Goal: Task Accomplishment & Management: Manage account settings

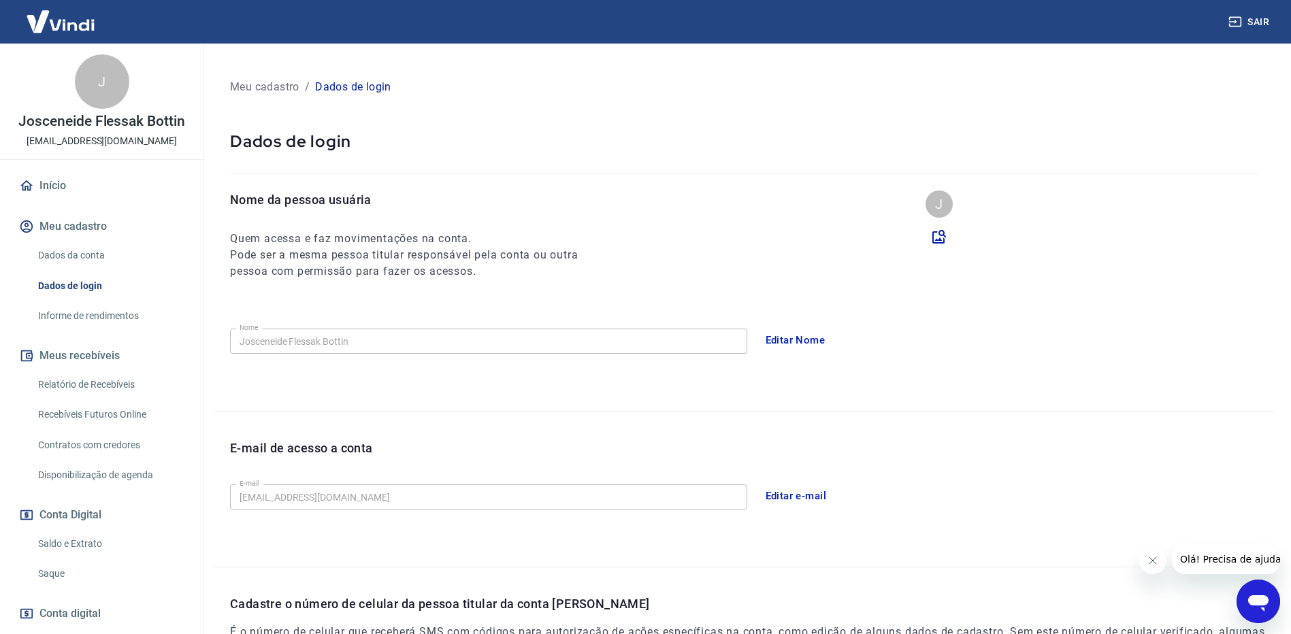
click at [74, 568] on link "Saque" at bounding box center [110, 574] width 154 height 28
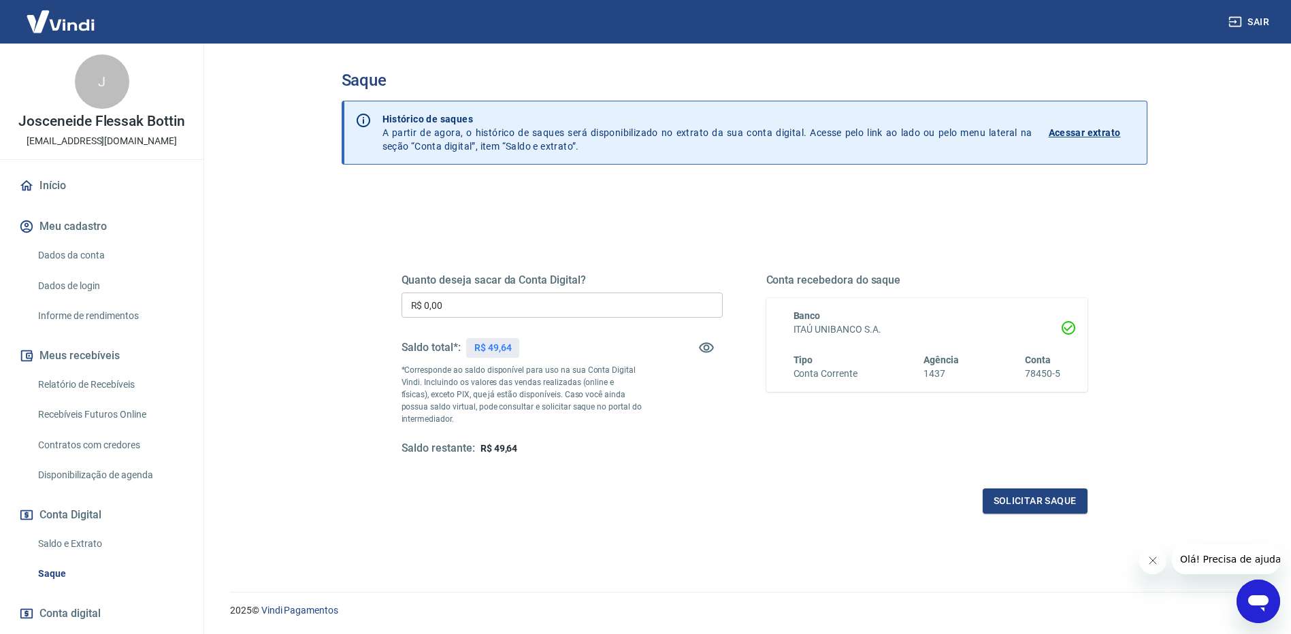
click at [86, 536] on link "Saldo e Extrato" at bounding box center [110, 544] width 154 height 28
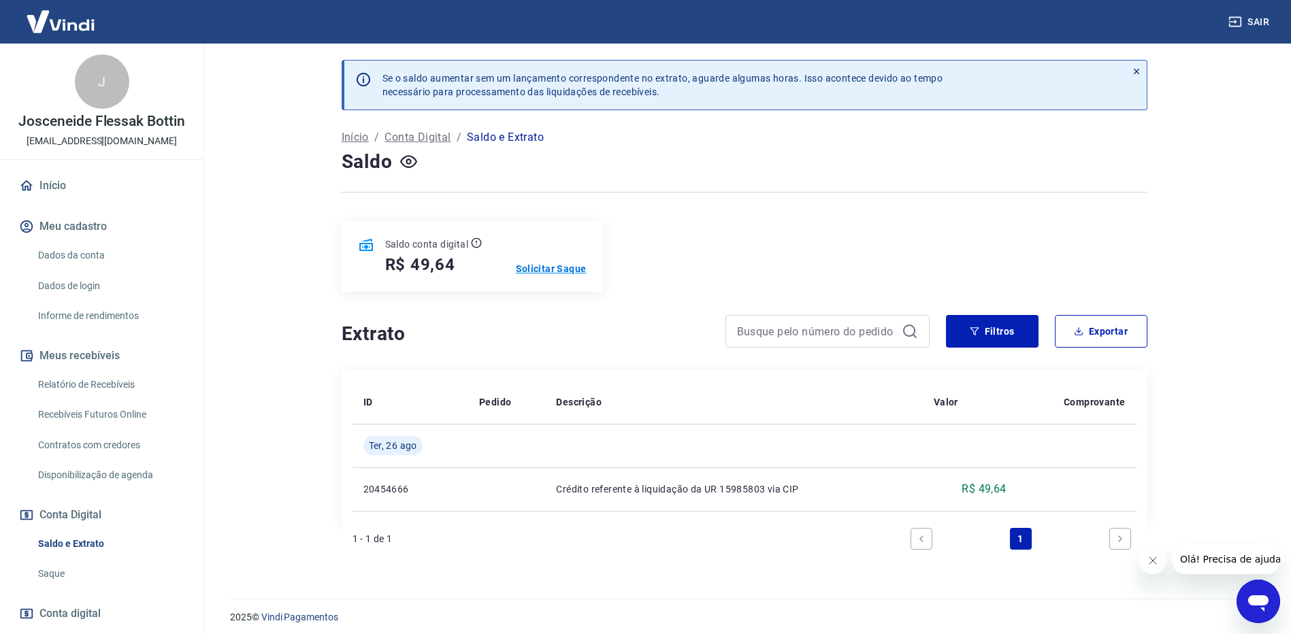
click at [540, 269] on p "Solicitar Saque" at bounding box center [551, 269] width 71 height 14
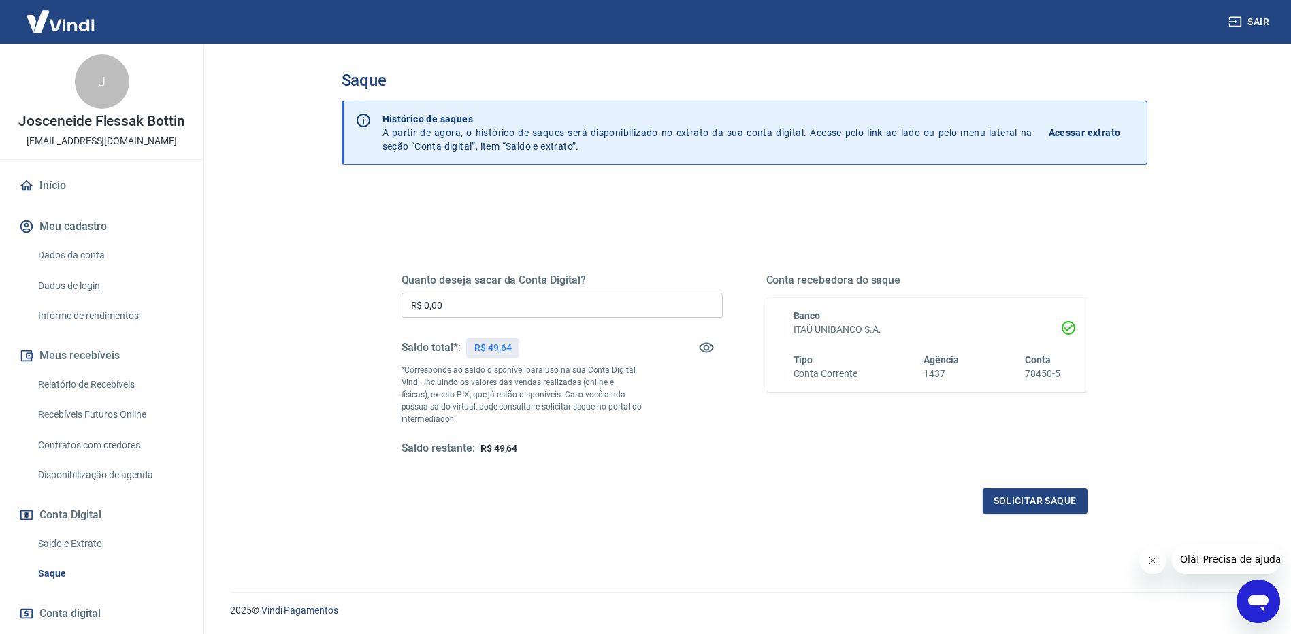
click at [264, 336] on main "Saque Histórico de saques A partir de agora, o histórico de saques será disponi…" at bounding box center [743, 339] width 1093 height 591
click at [516, 312] on input "R$ 0,00" at bounding box center [561, 305] width 321 height 25
type input "R$ 49,64"
click at [568, 452] on div "Saldo restante: R$ 0,00" at bounding box center [561, 449] width 321 height 14
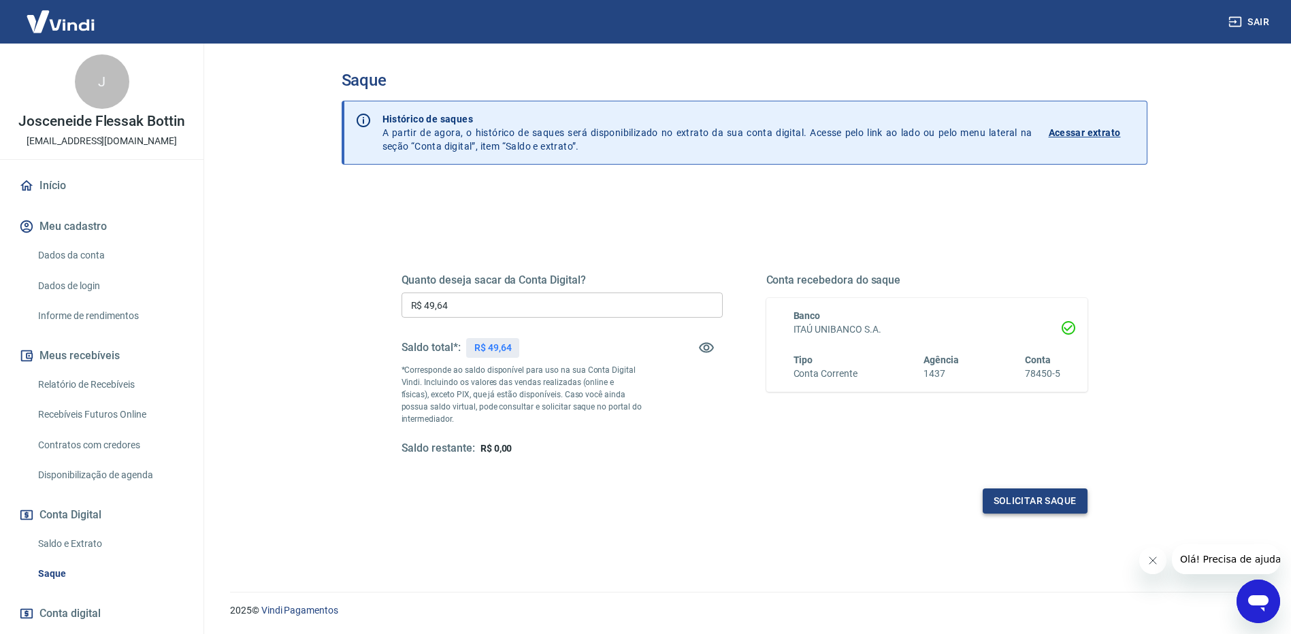
click at [1062, 506] on button "Solicitar saque" at bounding box center [1035, 501] width 105 height 25
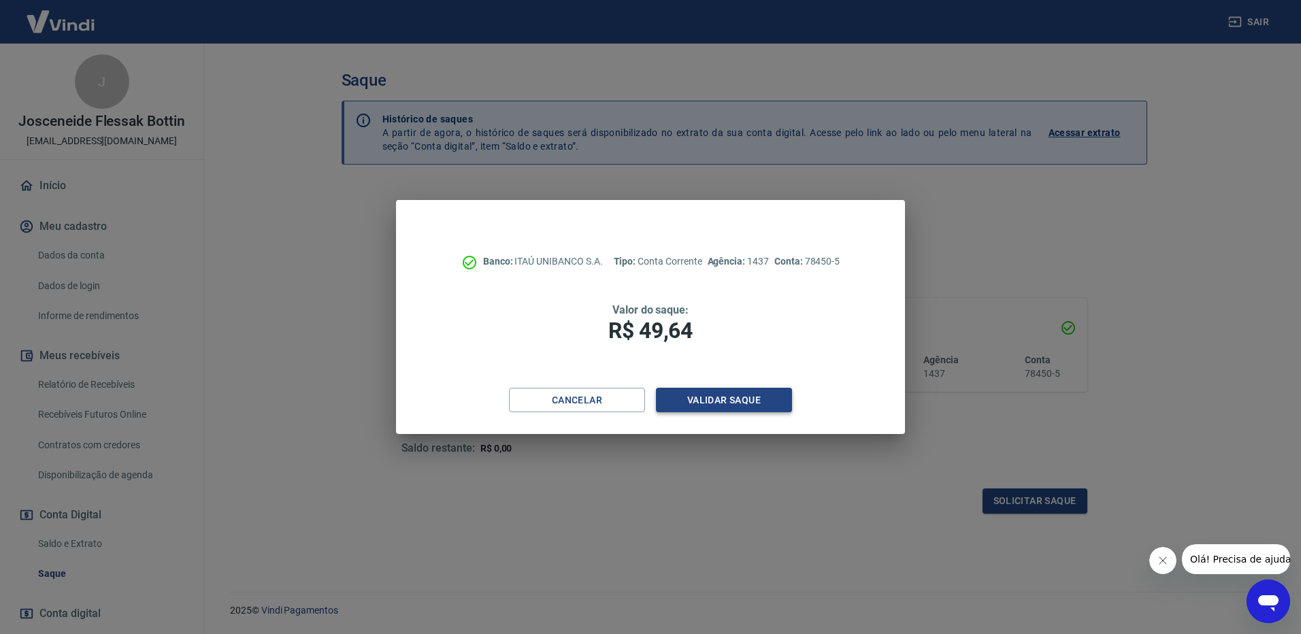
click at [713, 391] on button "Validar saque" at bounding box center [724, 400] width 136 height 25
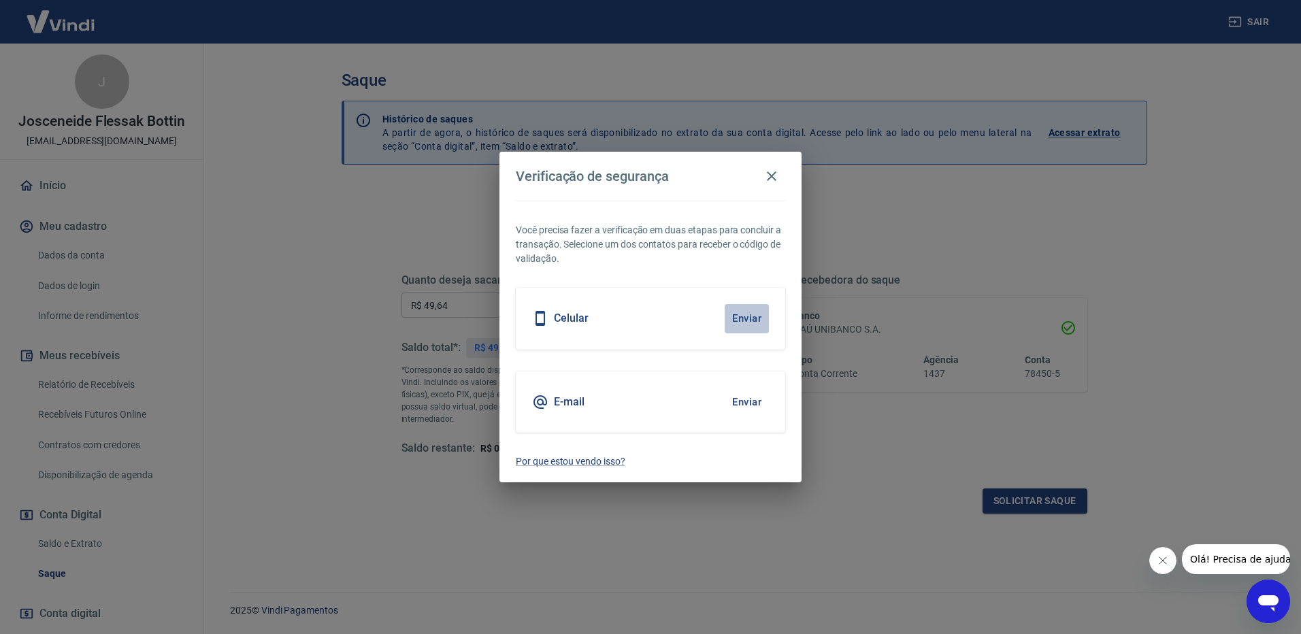
click at [731, 318] on button "Enviar" at bounding box center [747, 318] width 44 height 29
click at [749, 317] on button "Enviar" at bounding box center [747, 318] width 44 height 29
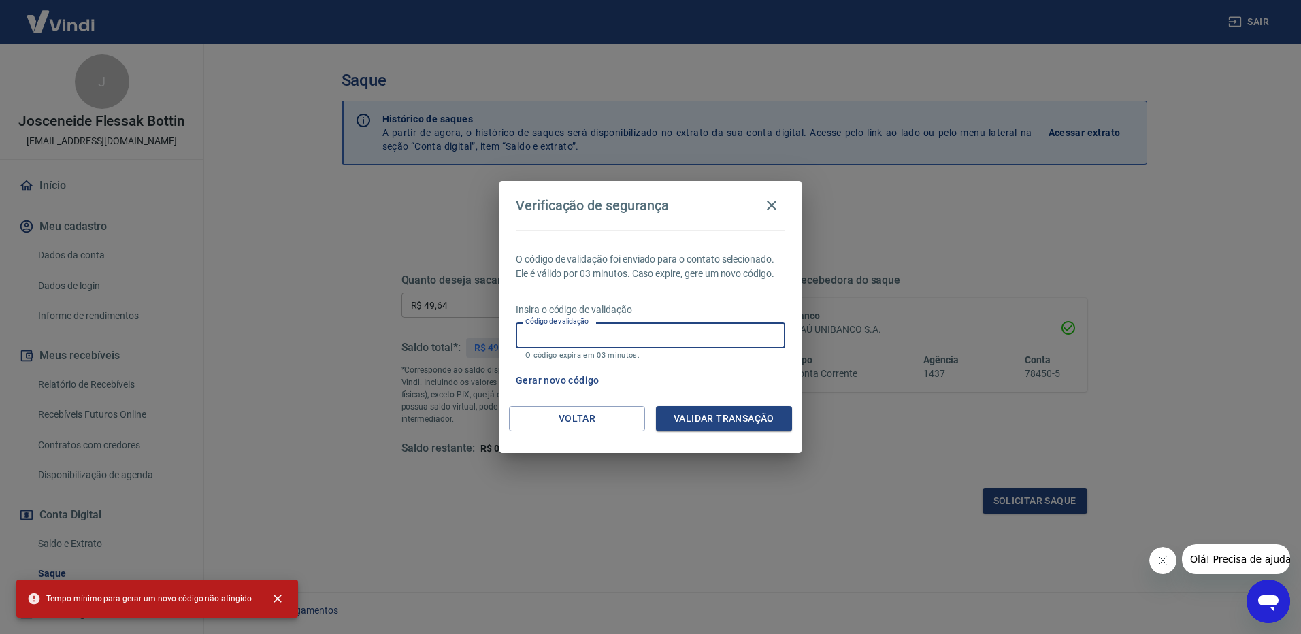
click at [711, 346] on input "Código de validação" at bounding box center [650, 335] width 269 height 25
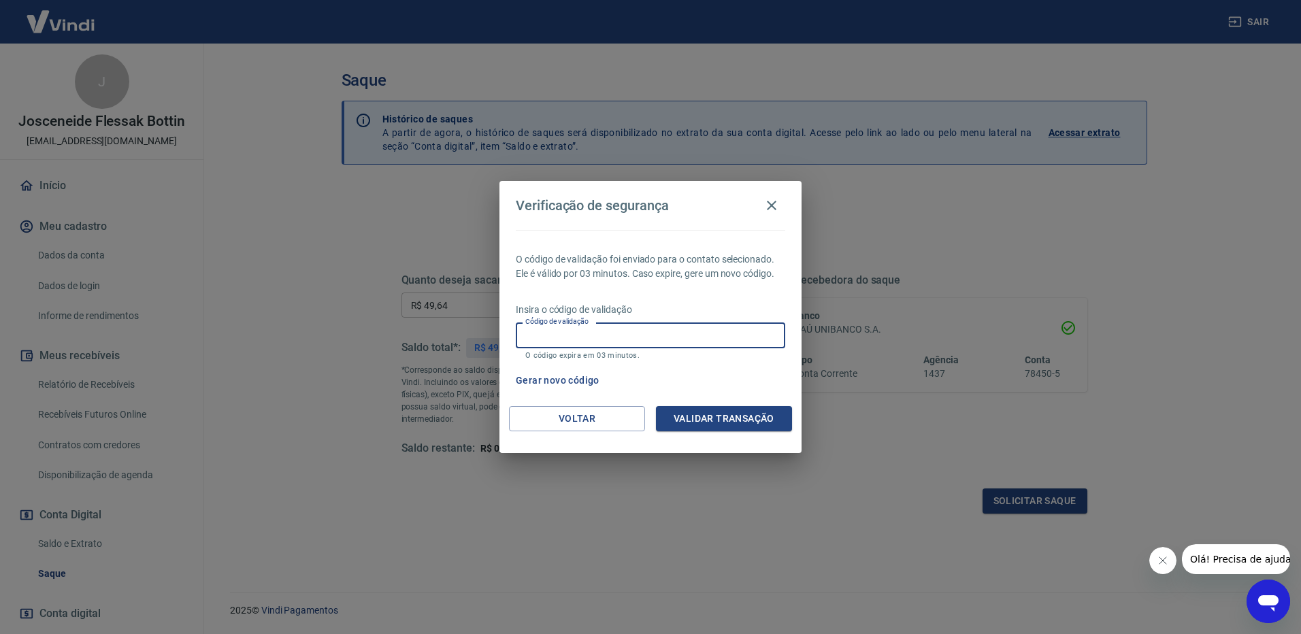
click at [531, 373] on button "Gerar novo código" at bounding box center [557, 380] width 95 height 25
click at [554, 379] on button "Gerar novo código" at bounding box center [557, 380] width 95 height 25
click at [585, 421] on button "Voltar" at bounding box center [577, 418] width 136 height 25
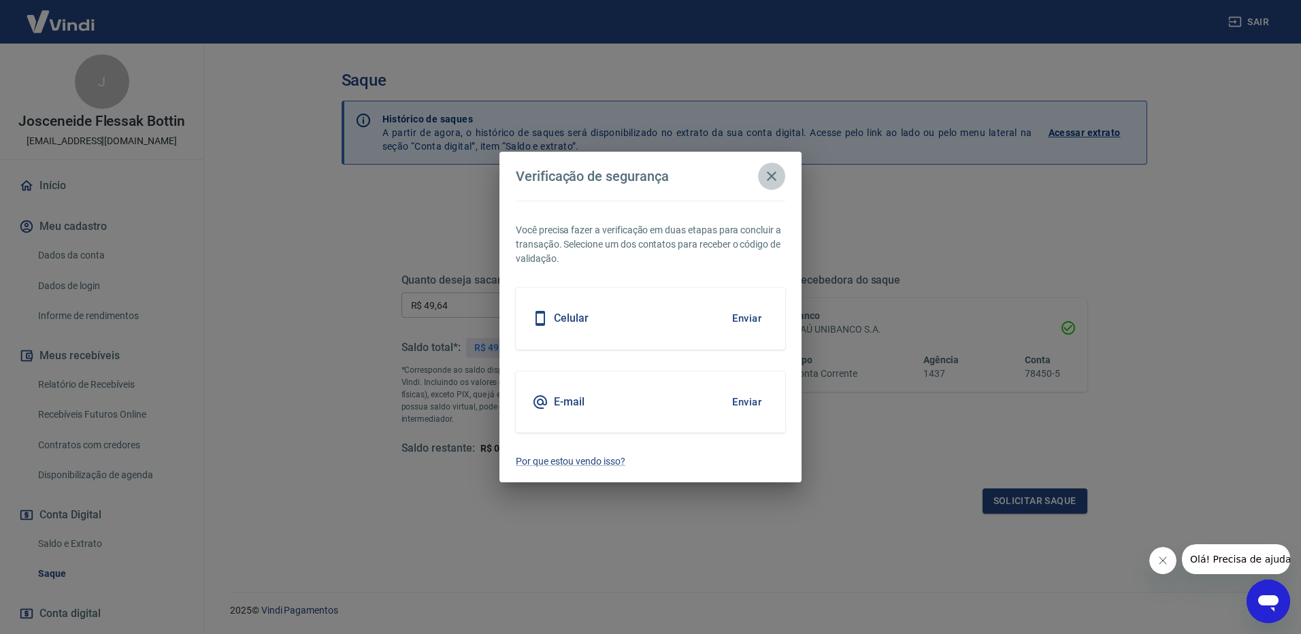
click at [776, 176] on icon "button" at bounding box center [771, 176] width 16 height 16
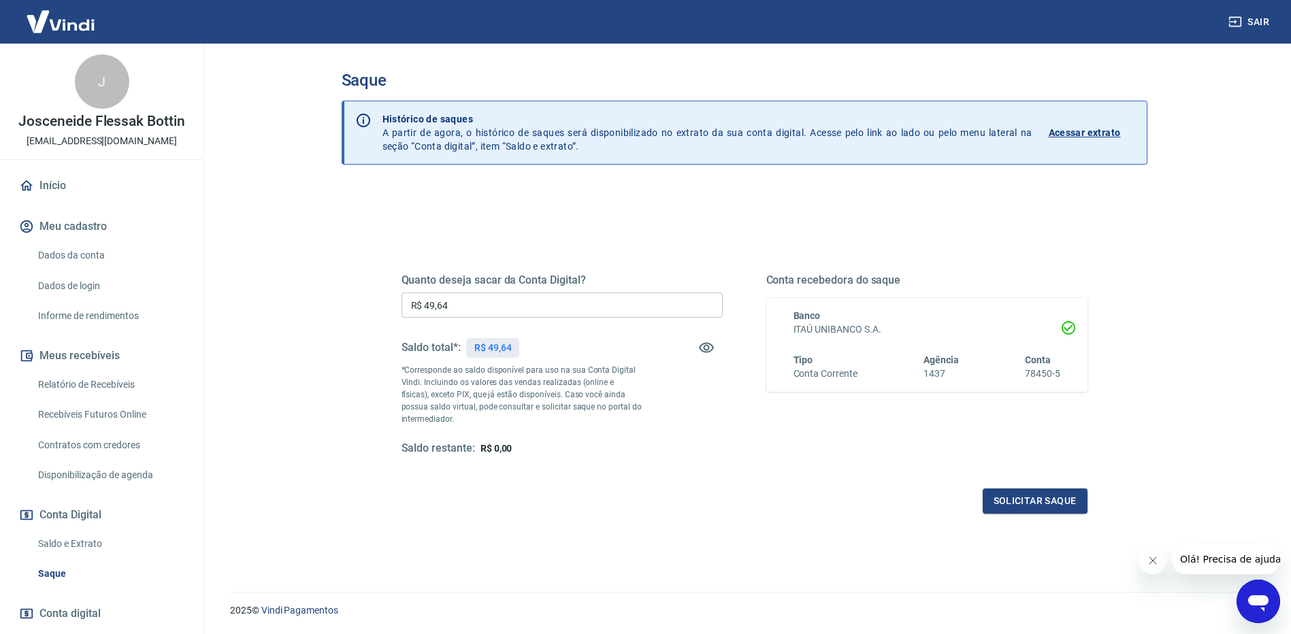
click at [710, 441] on div "Quanto deseja sacar da Conta Digital? R$ 49,64 ​ Saldo total*: R$ 49,64 *Corres…" at bounding box center [561, 365] width 321 height 182
click at [1059, 494] on button "Solicitar saque" at bounding box center [1035, 501] width 105 height 25
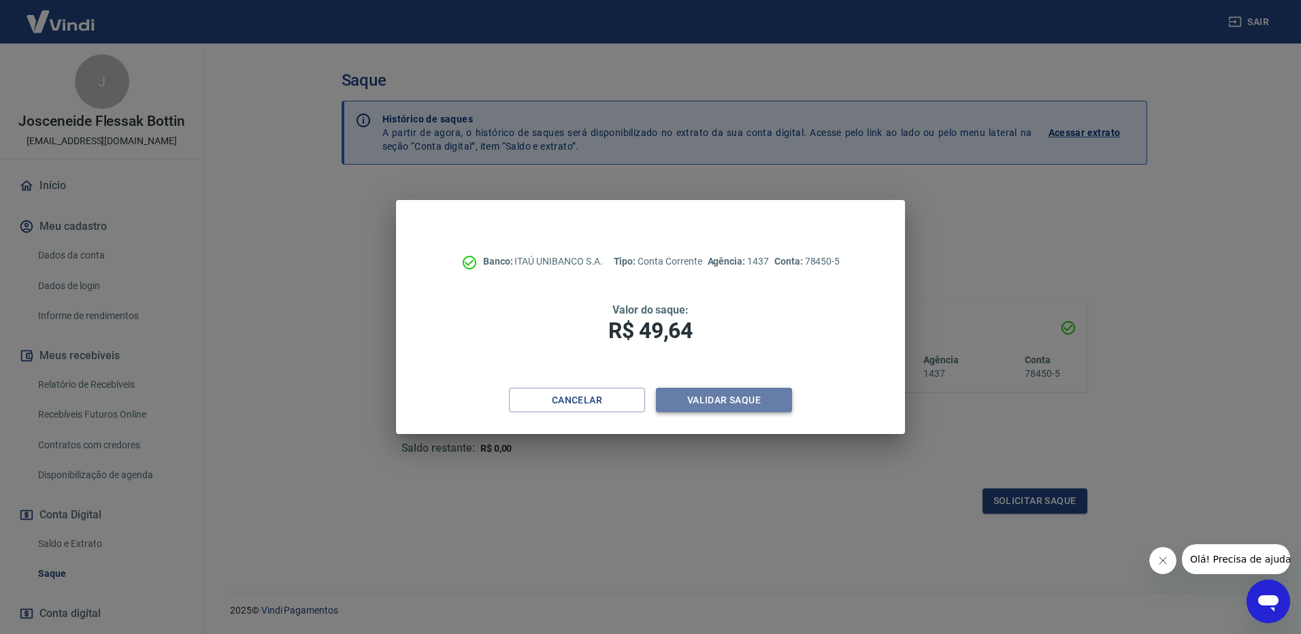
click at [734, 402] on button "Validar saque" at bounding box center [724, 400] width 136 height 25
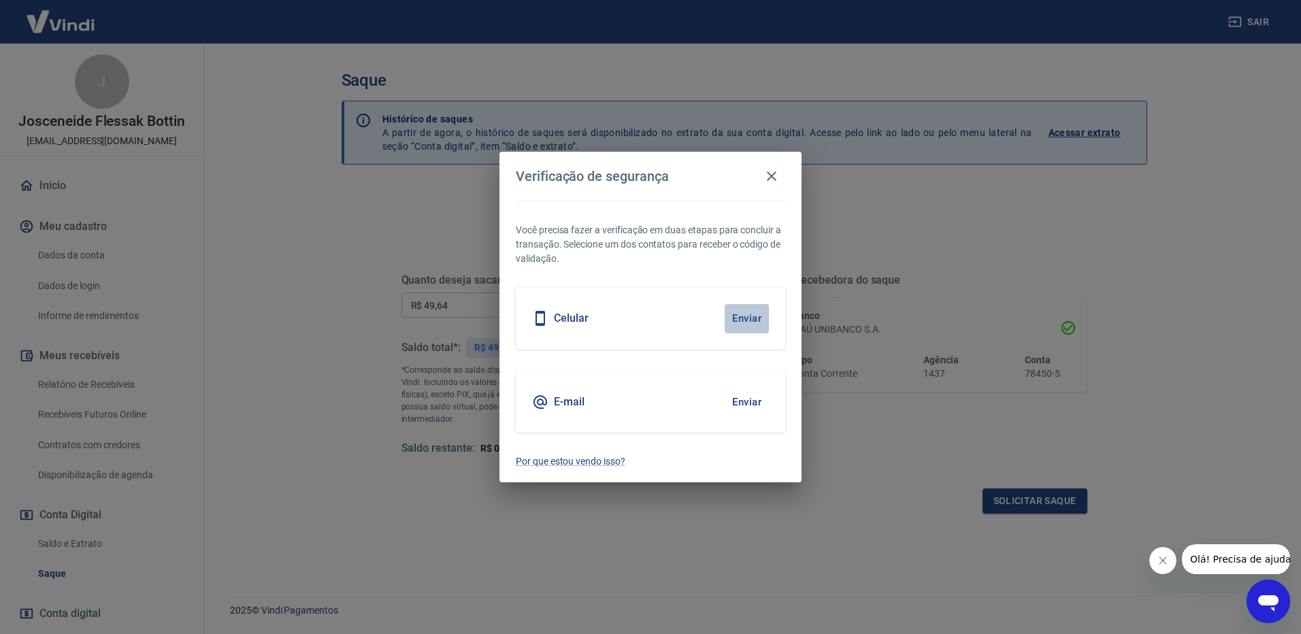
click at [741, 325] on button "Enviar" at bounding box center [747, 318] width 44 height 29
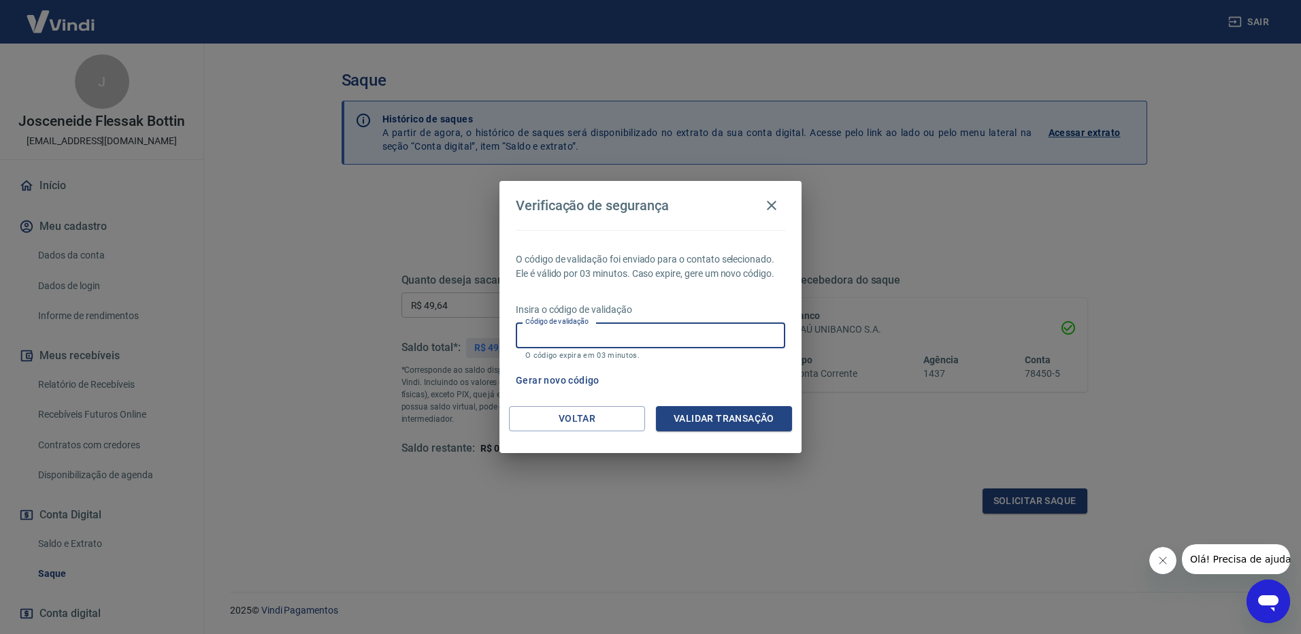
click at [741, 325] on input "Código de validação" at bounding box center [650, 335] width 269 height 25
type input "301621"
drag, startPoint x: 619, startPoint y: 338, endPoint x: 508, endPoint y: 338, distance: 110.2
click at [508, 338] on div "O código de validação foi enviado para o contato selecionado. Ele é válido por …" at bounding box center [650, 318] width 302 height 176
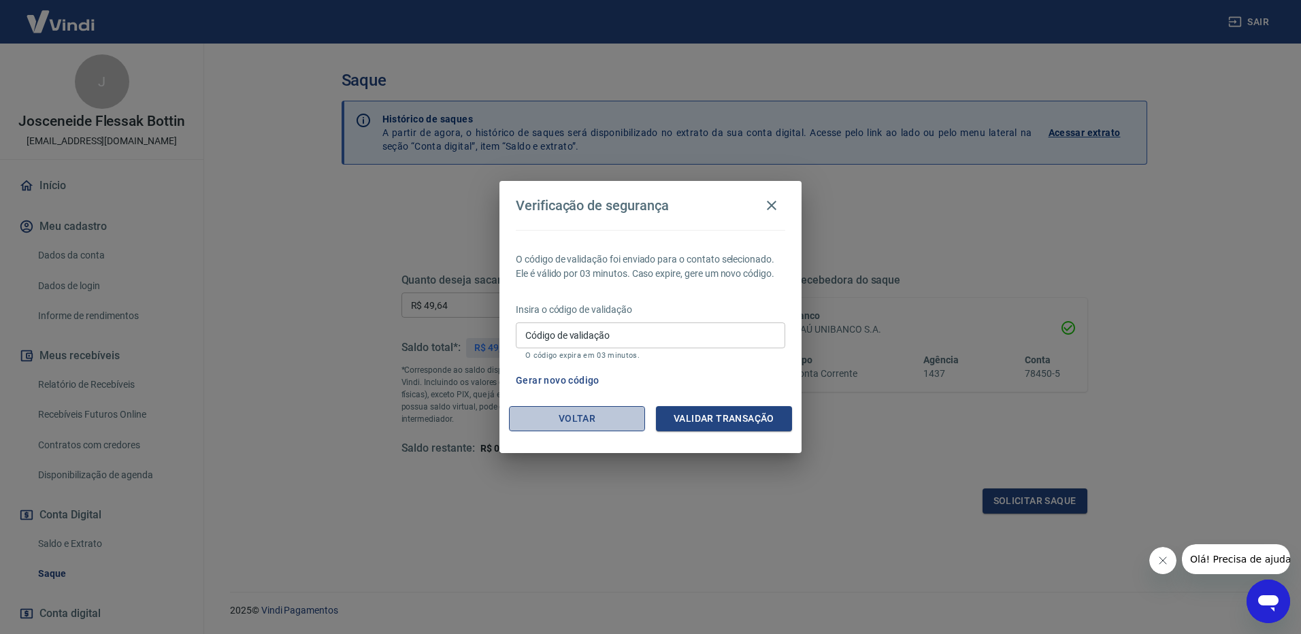
click at [614, 416] on button "Voltar" at bounding box center [577, 418] width 136 height 25
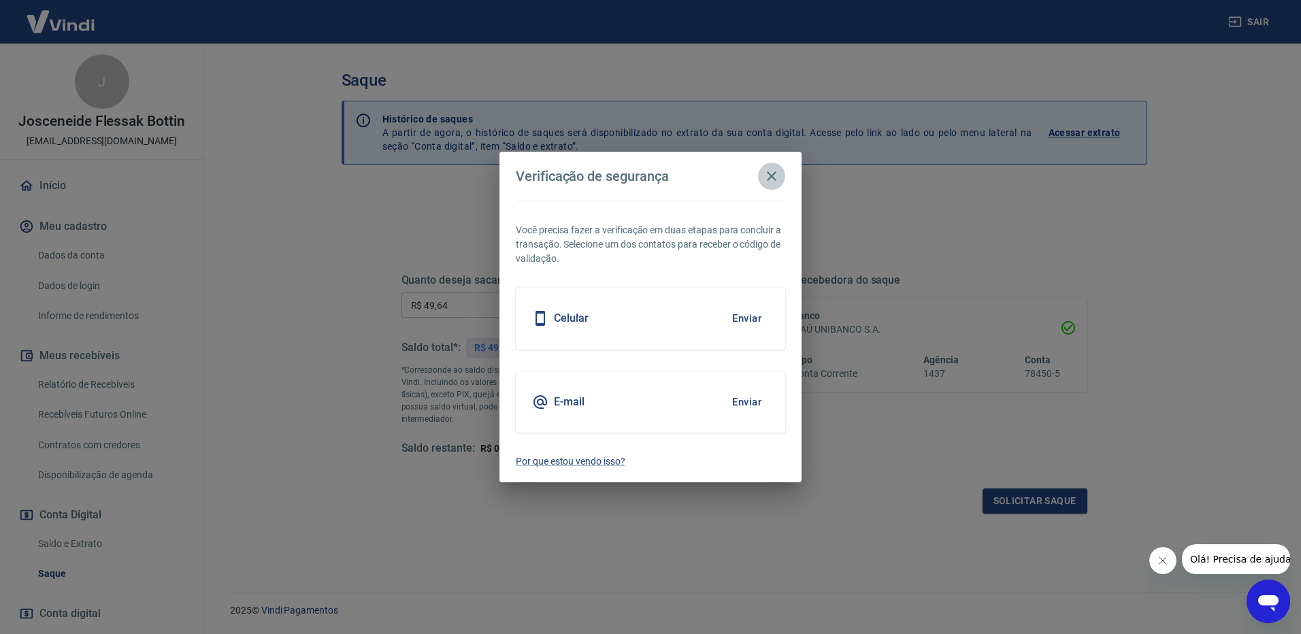
click at [770, 175] on icon "button" at bounding box center [772, 176] width 10 height 10
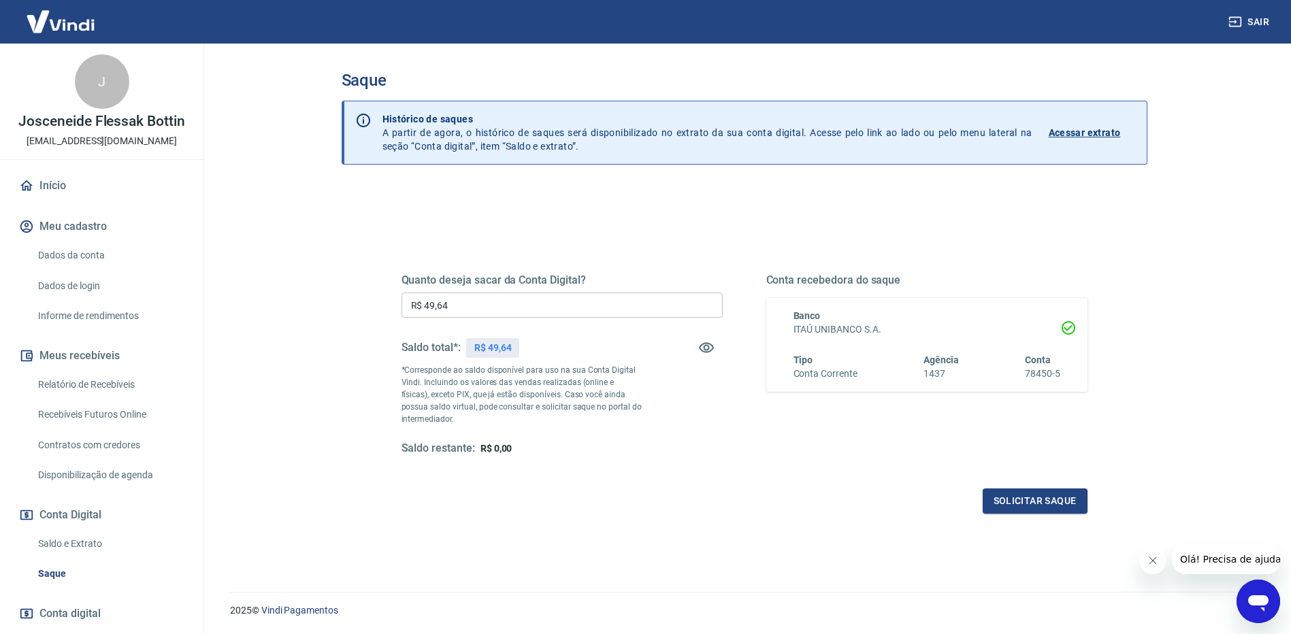
click at [99, 261] on link "Dados da conta" at bounding box center [110, 256] width 154 height 28
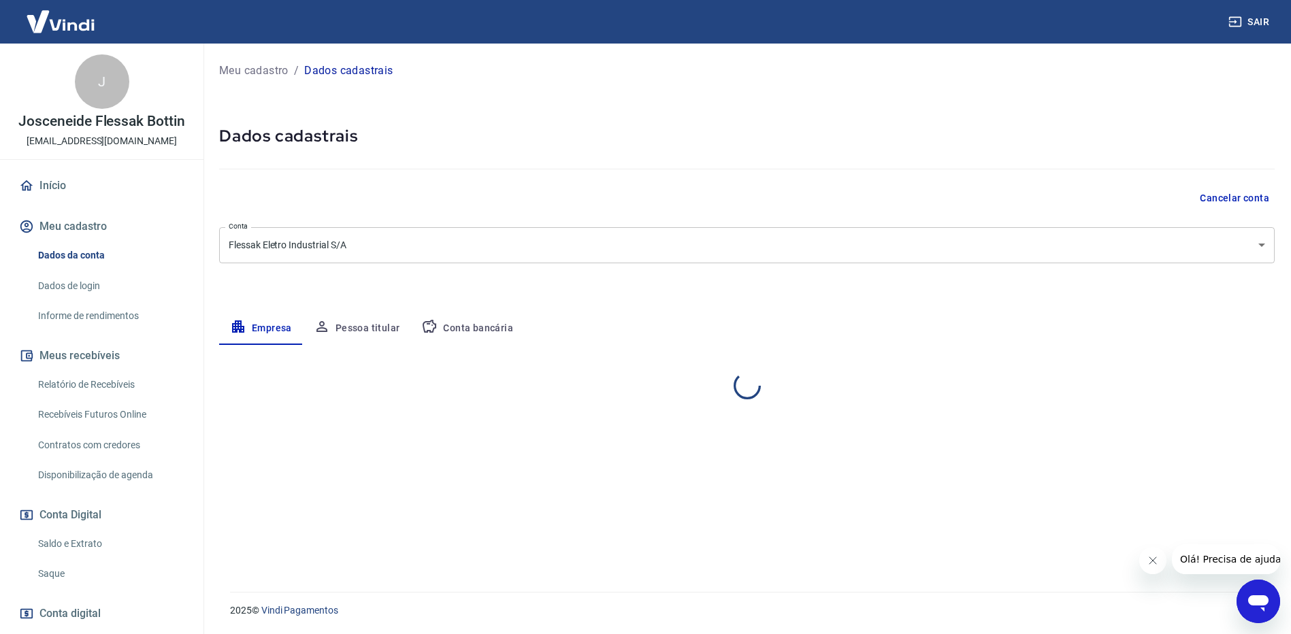
select select "PR"
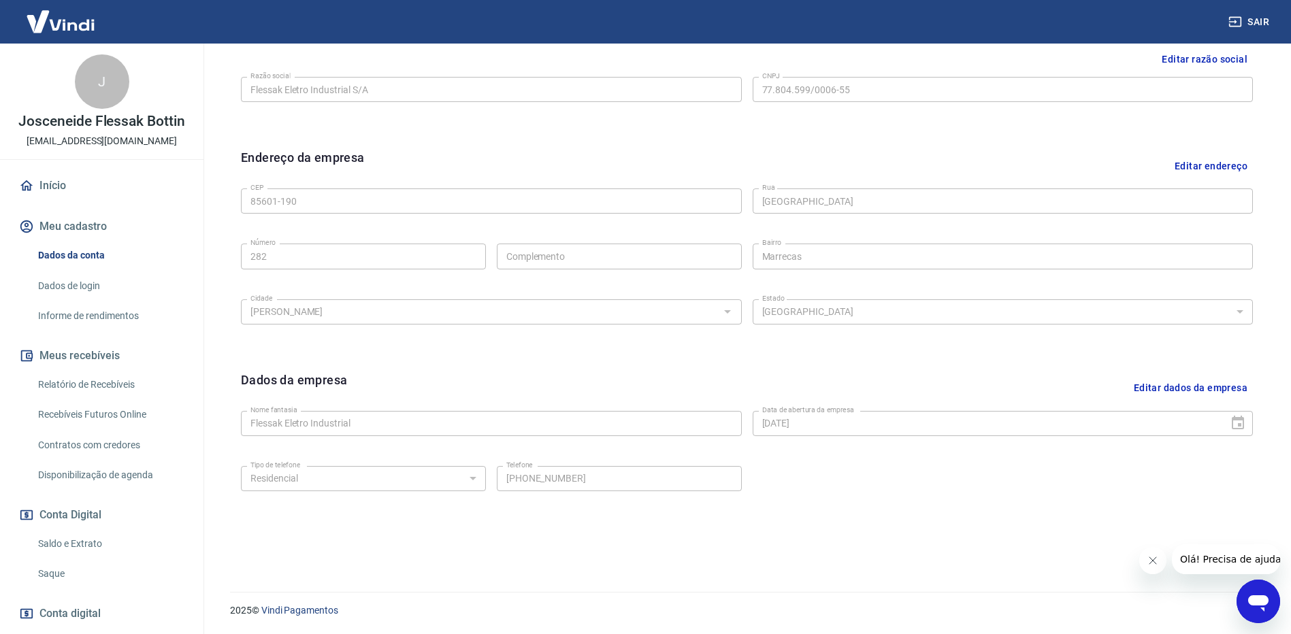
scroll to position [75, 0]
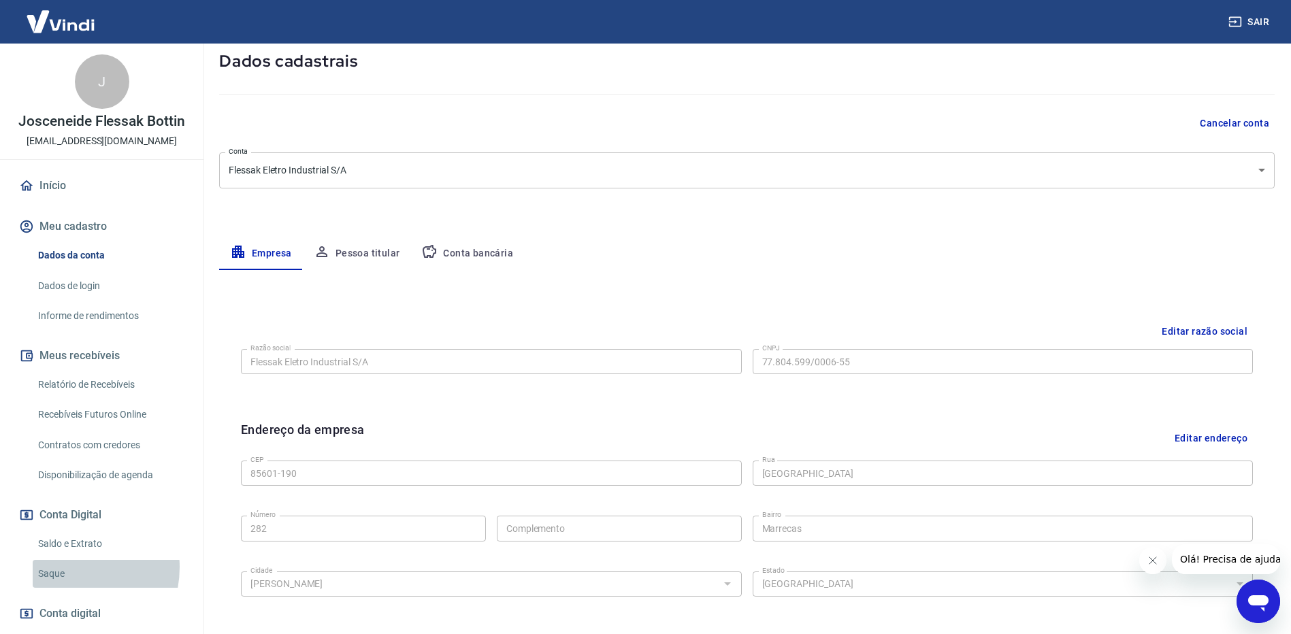
click at [67, 567] on link "Saque" at bounding box center [110, 574] width 154 height 28
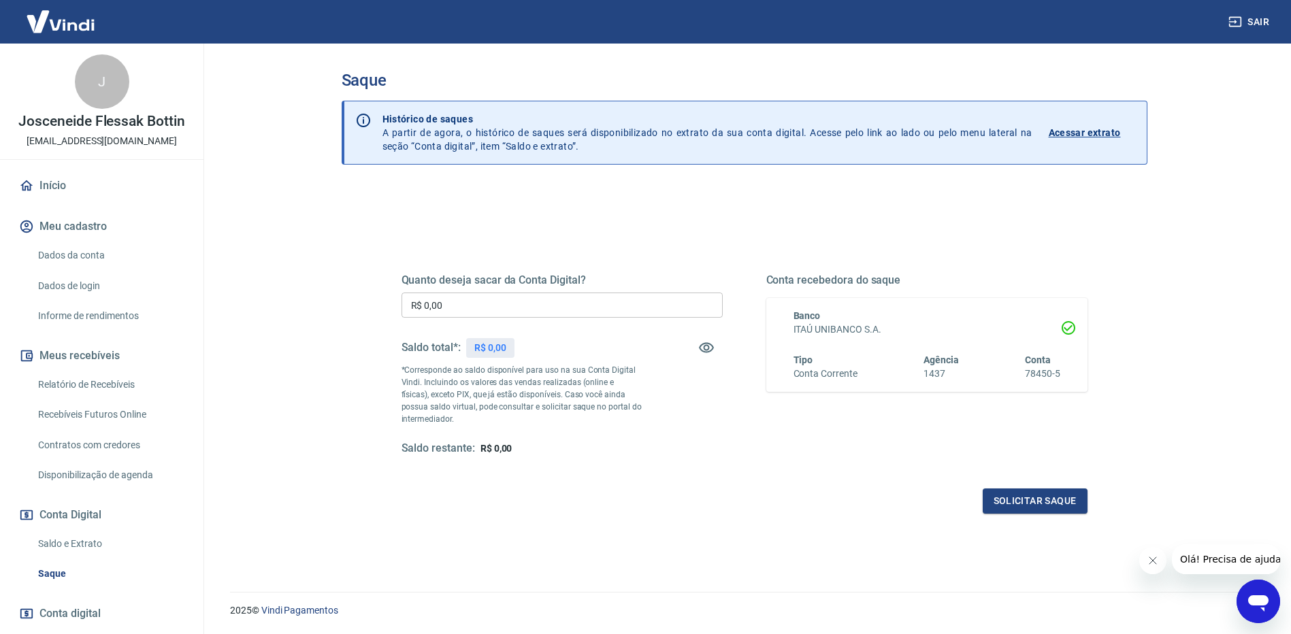
click at [597, 318] on input "R$ 0,00" at bounding box center [561, 305] width 321 height 25
click at [488, 350] on p "R$ 49,64" at bounding box center [492, 348] width 37 height 14
